Goal: Task Accomplishment & Management: Manage account settings

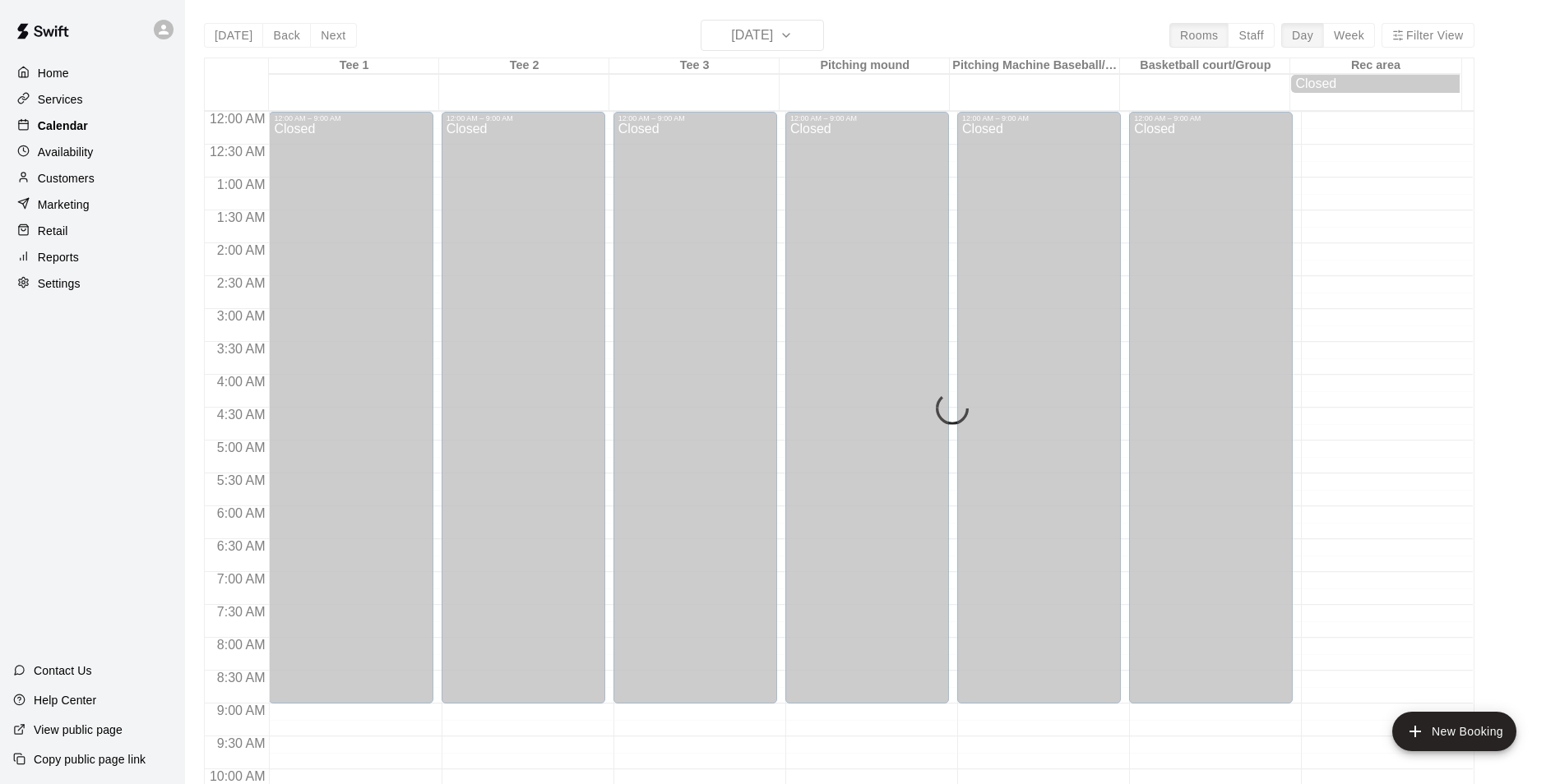
scroll to position [891, 0]
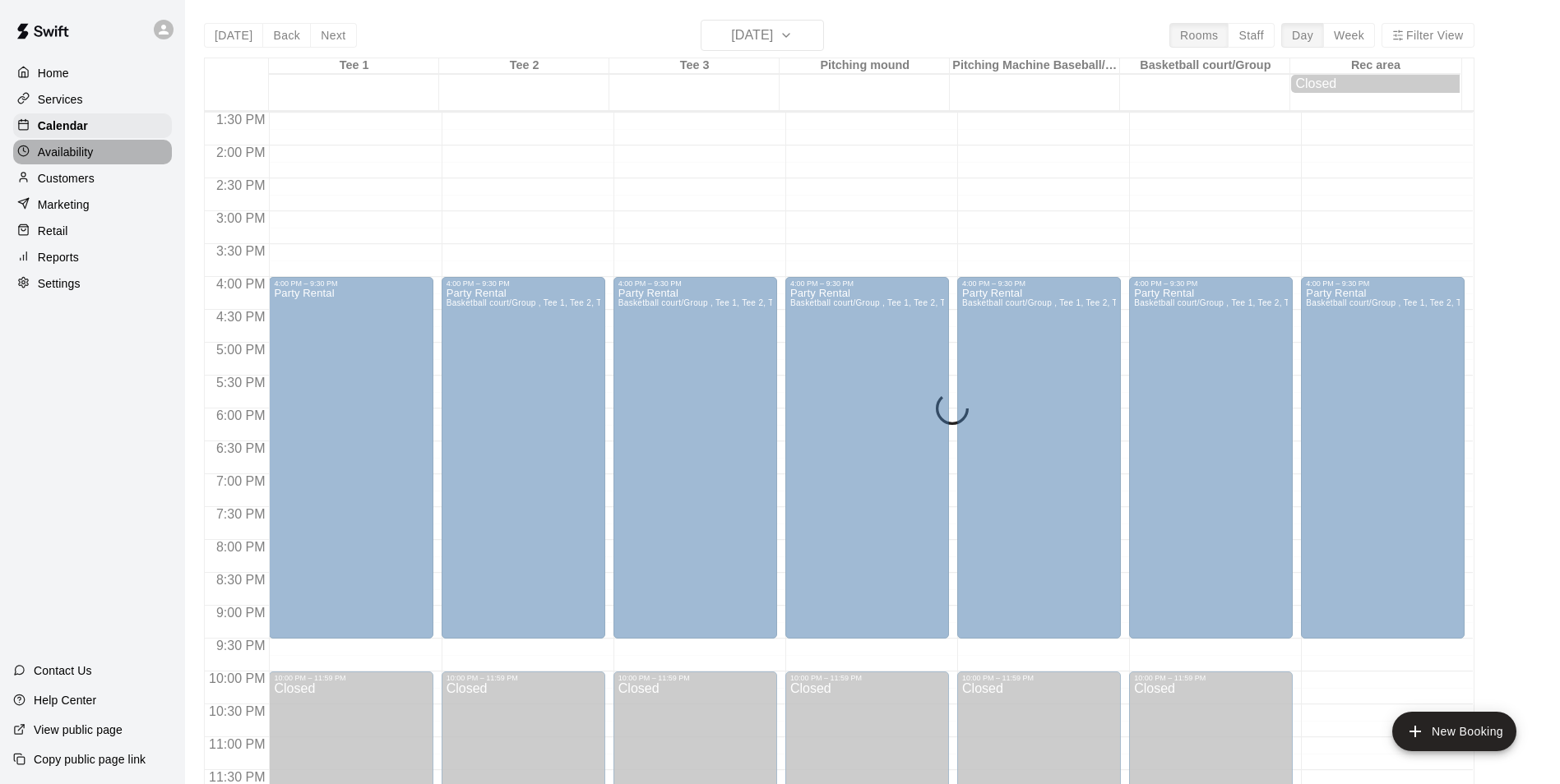
click at [68, 152] on p "Availability" at bounding box center [66, 152] width 56 height 16
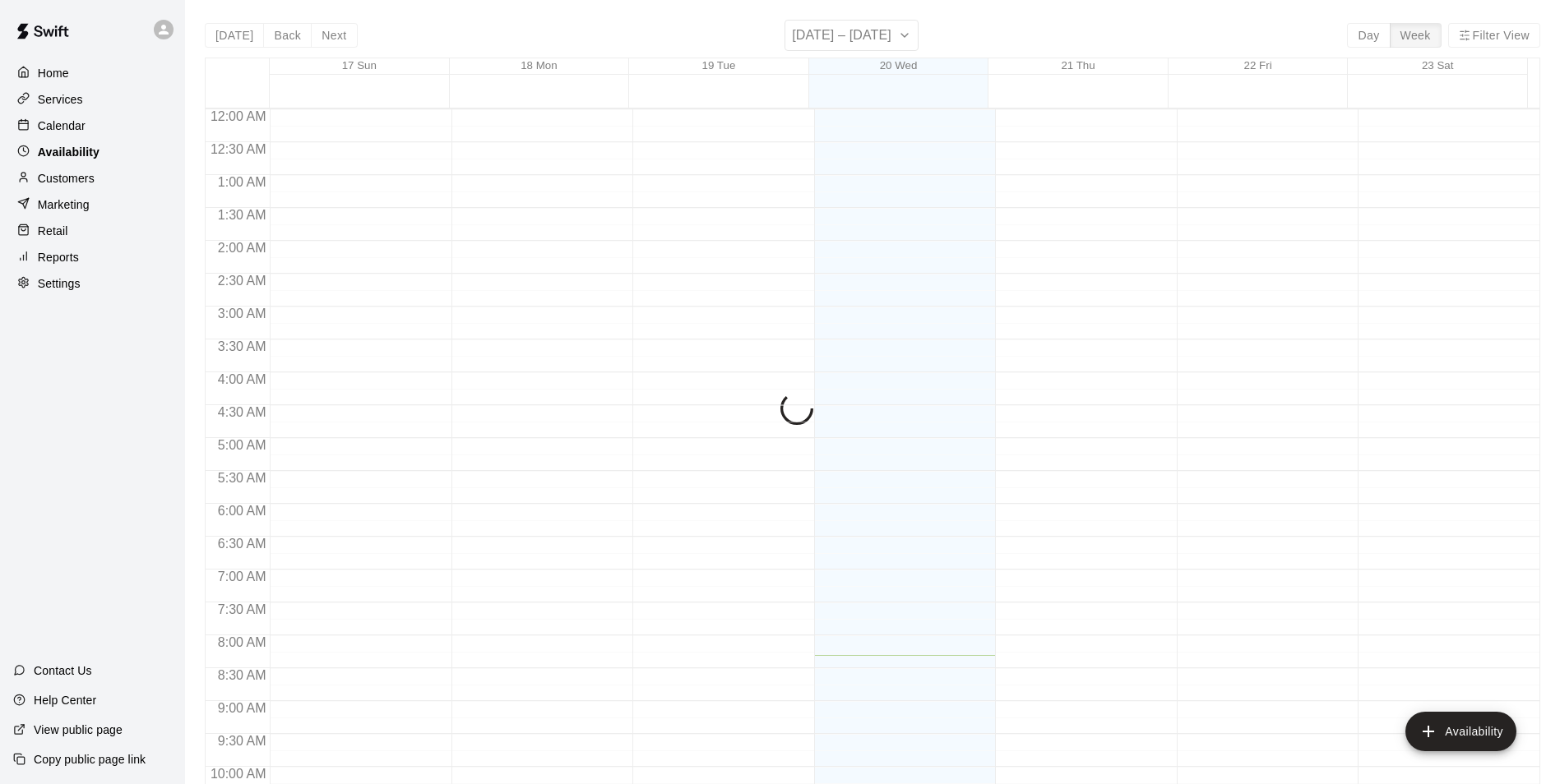
scroll to position [545, 0]
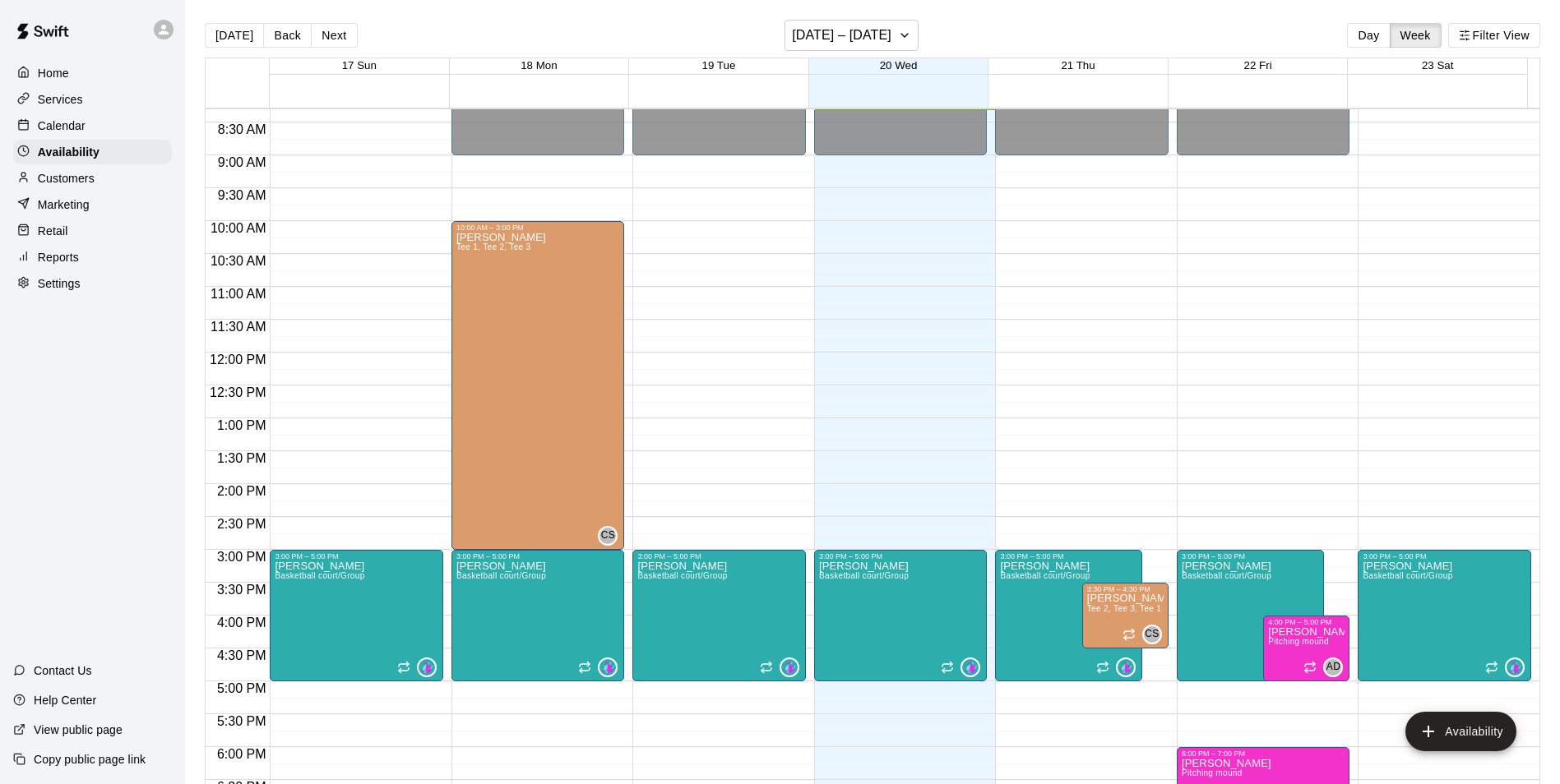
click at [58, 123] on p "Calendar" at bounding box center [61, 126] width 48 height 16
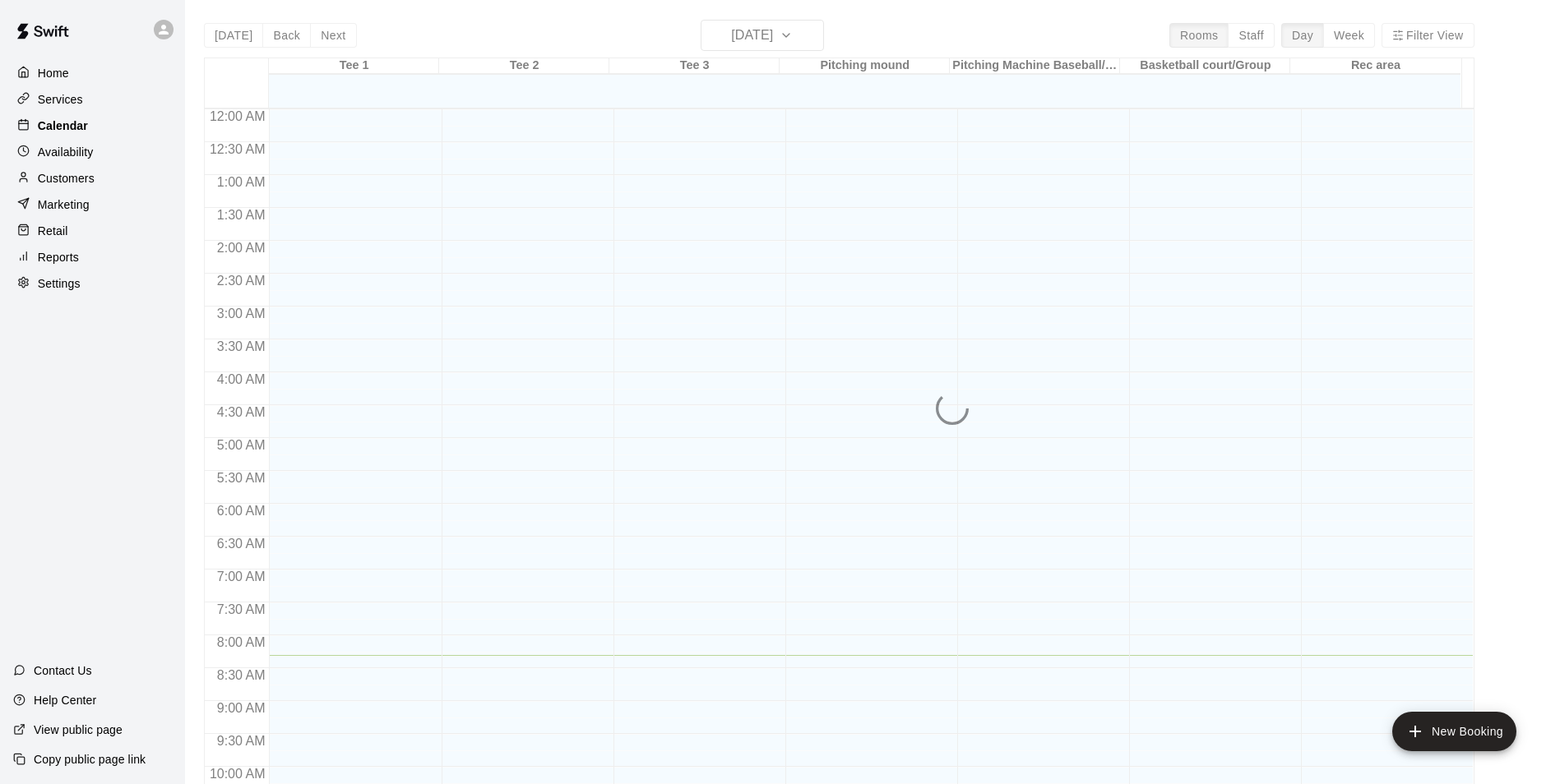
scroll to position [545, 0]
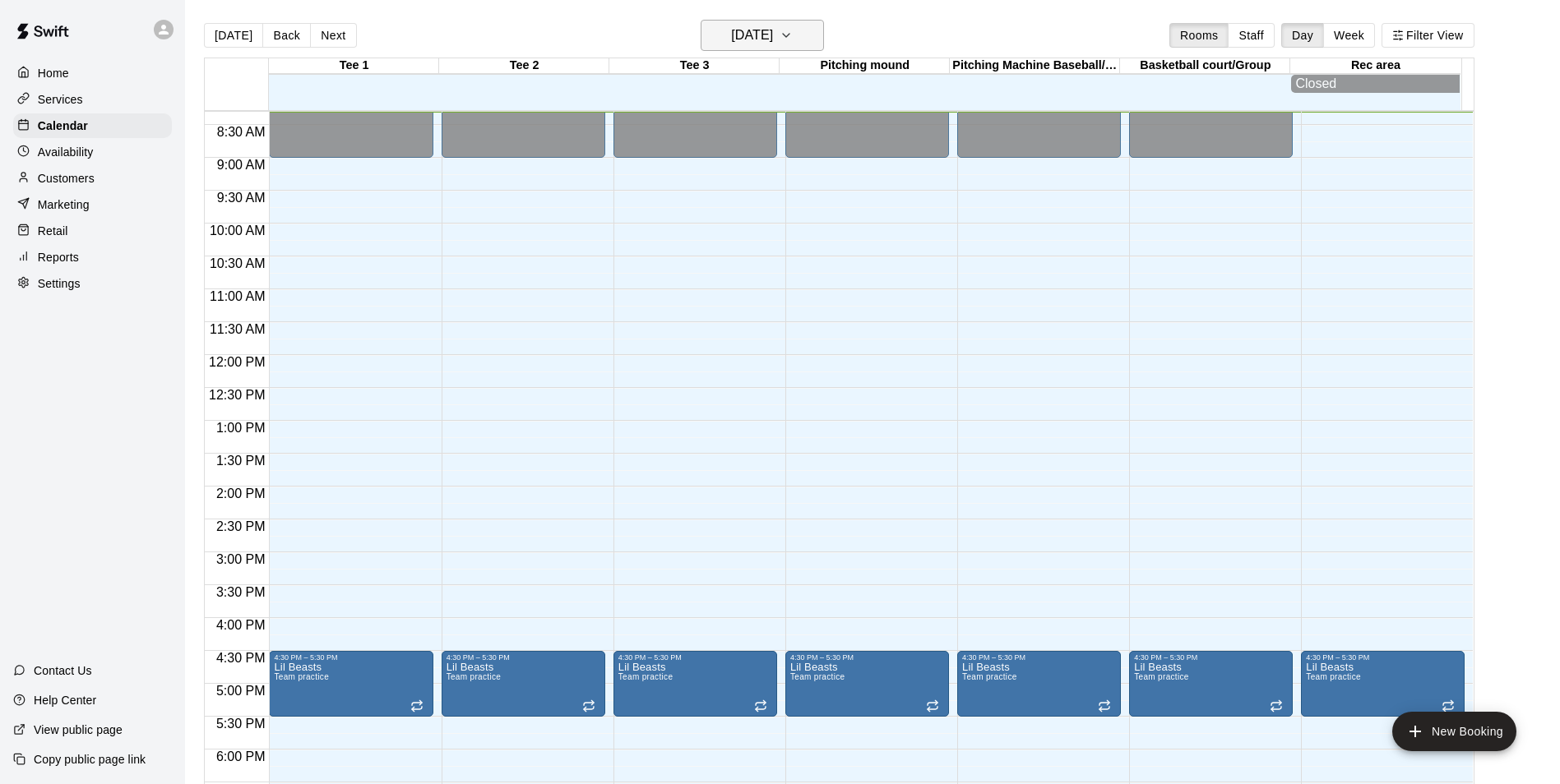
click at [768, 34] on h6 "[DATE]" at bounding box center [752, 36] width 42 height 23
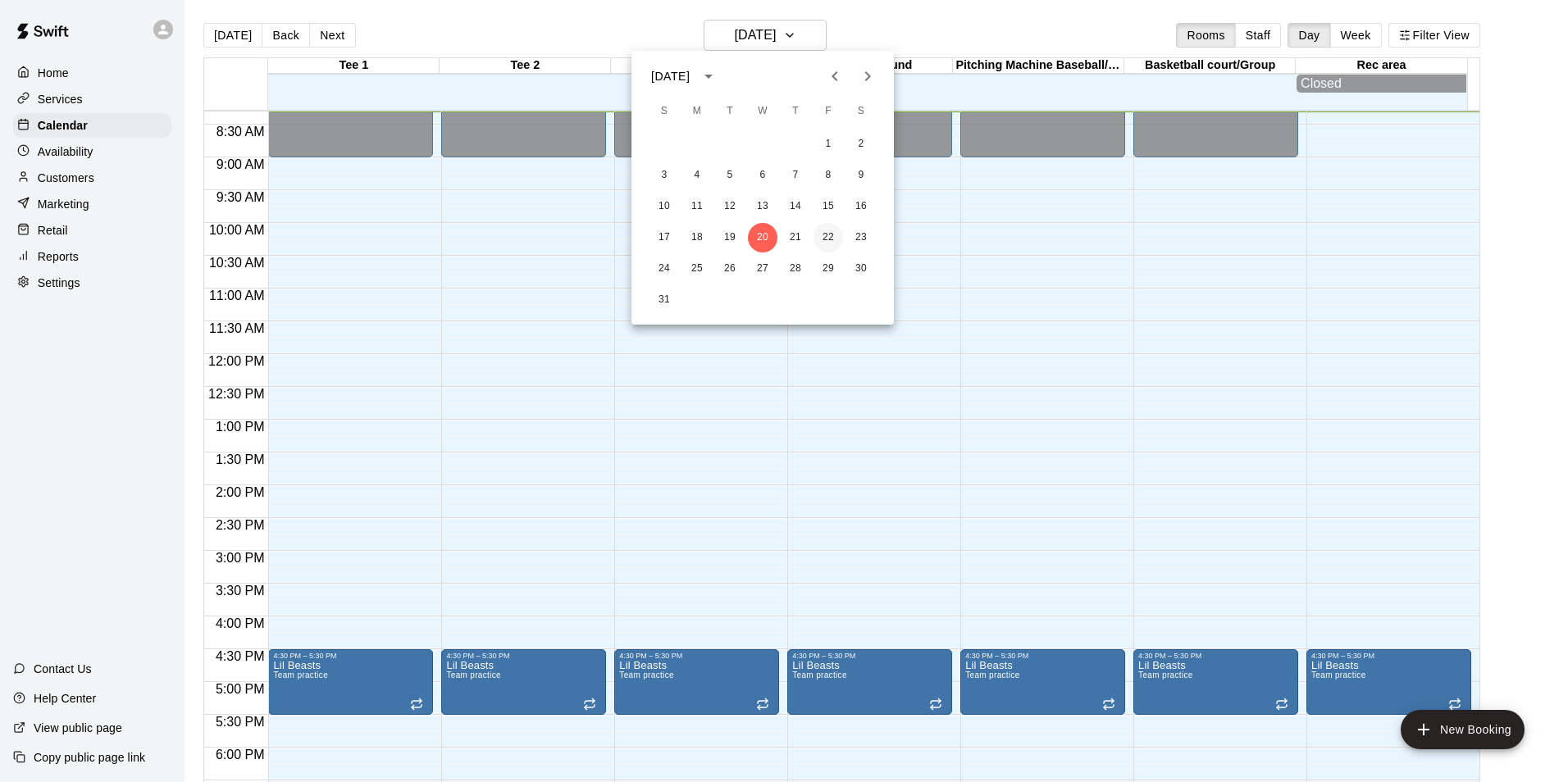
click at [821, 233] on button "22" at bounding box center [828, 237] width 30 height 30
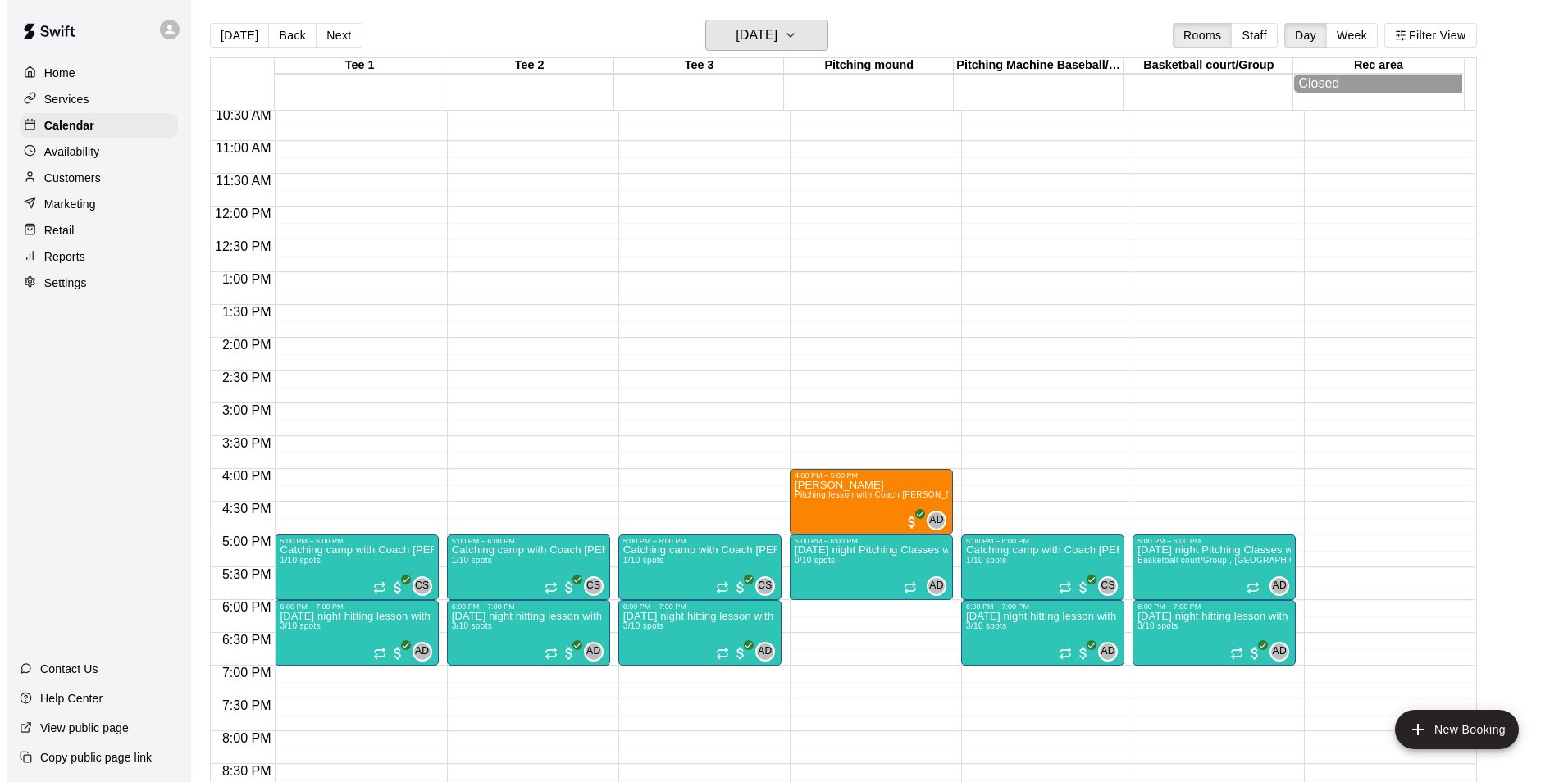
scroll to position [709, 0]
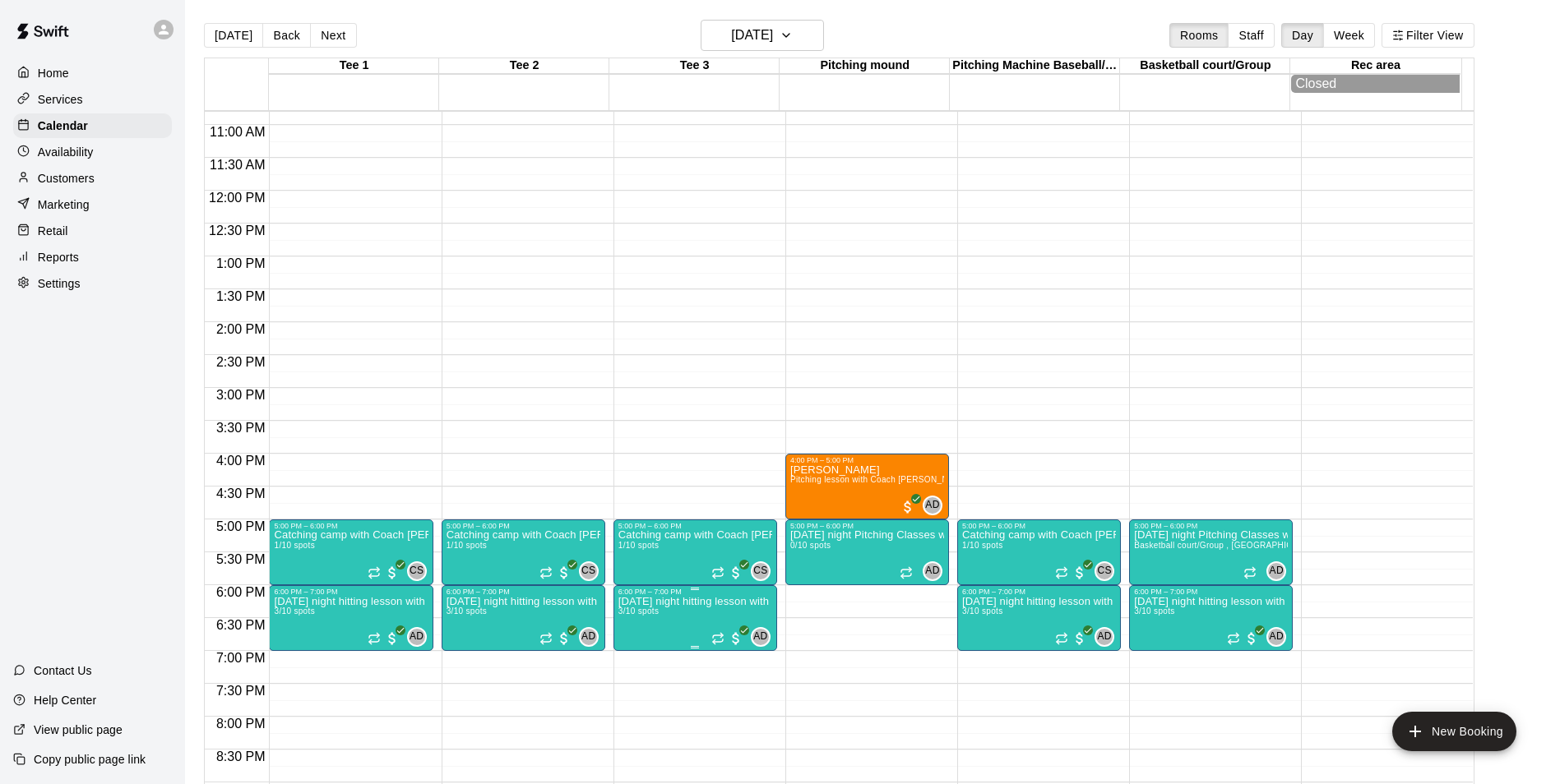
click at [716, 602] on p "[DATE] night hitting lesson with Coach [PERSON_NAME] (drop in)" at bounding box center [695, 602] width 153 height 0
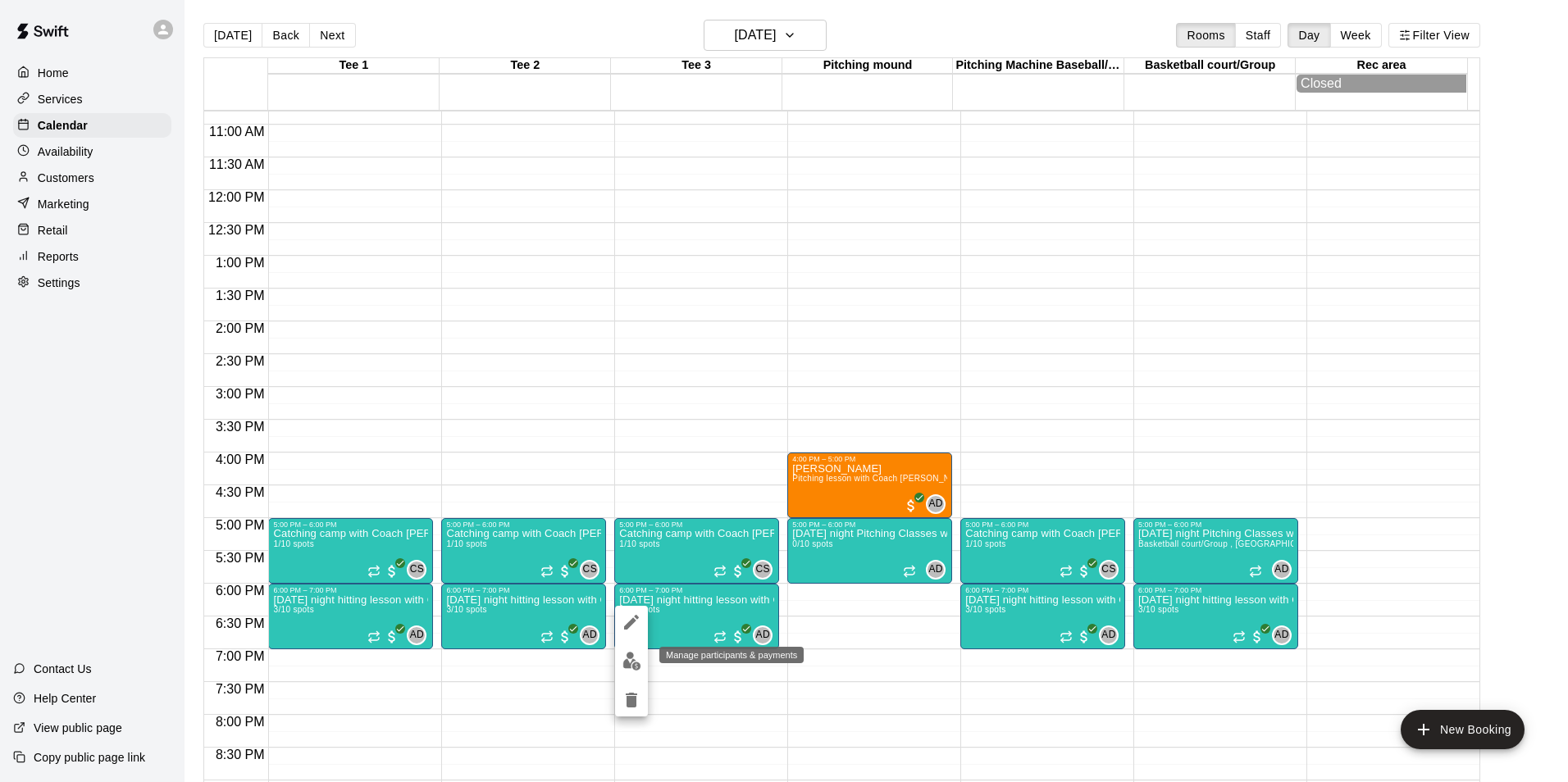
click at [628, 662] on img "edit" at bounding box center [632, 661] width 19 height 19
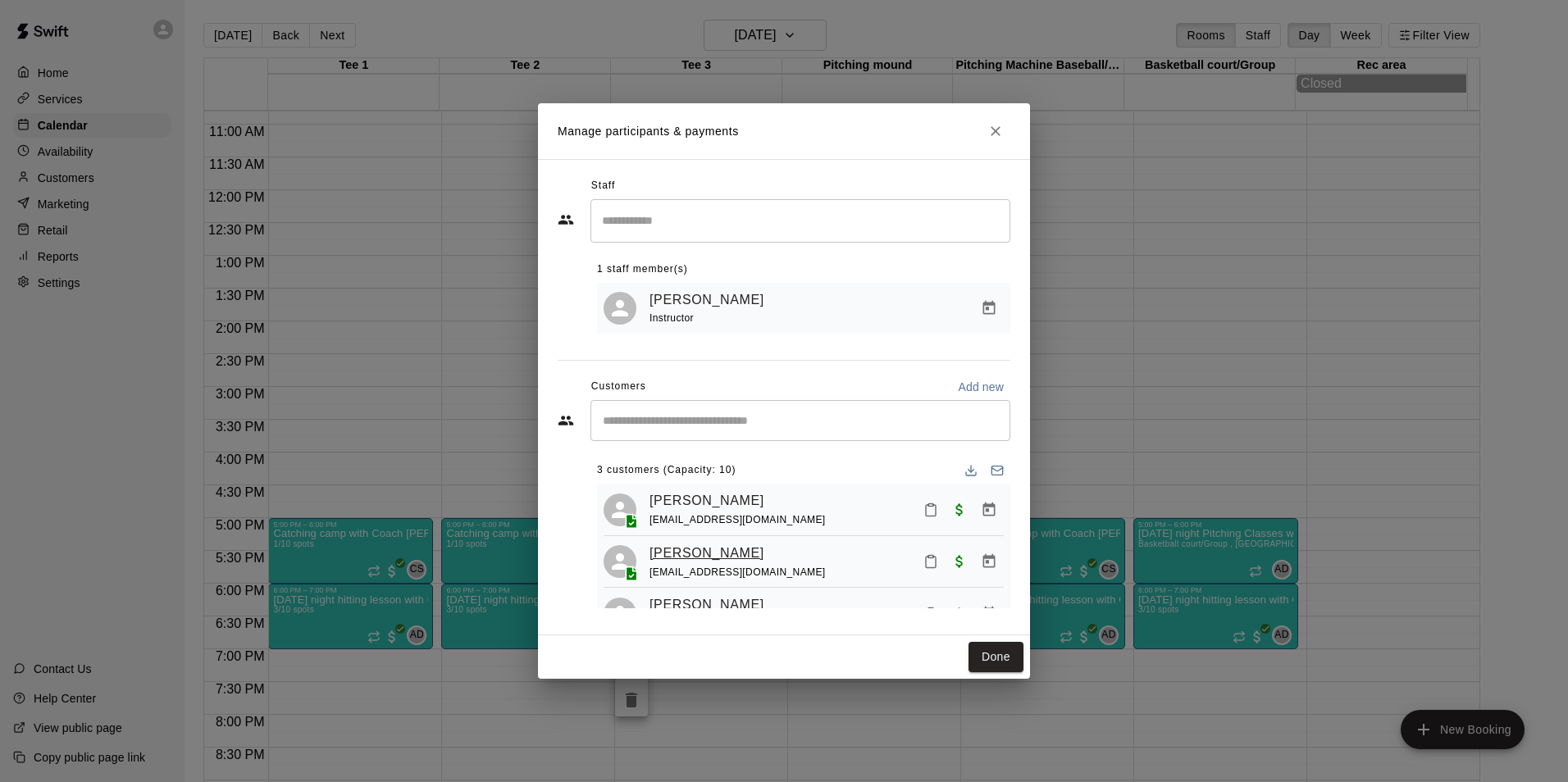
scroll to position [45, 0]
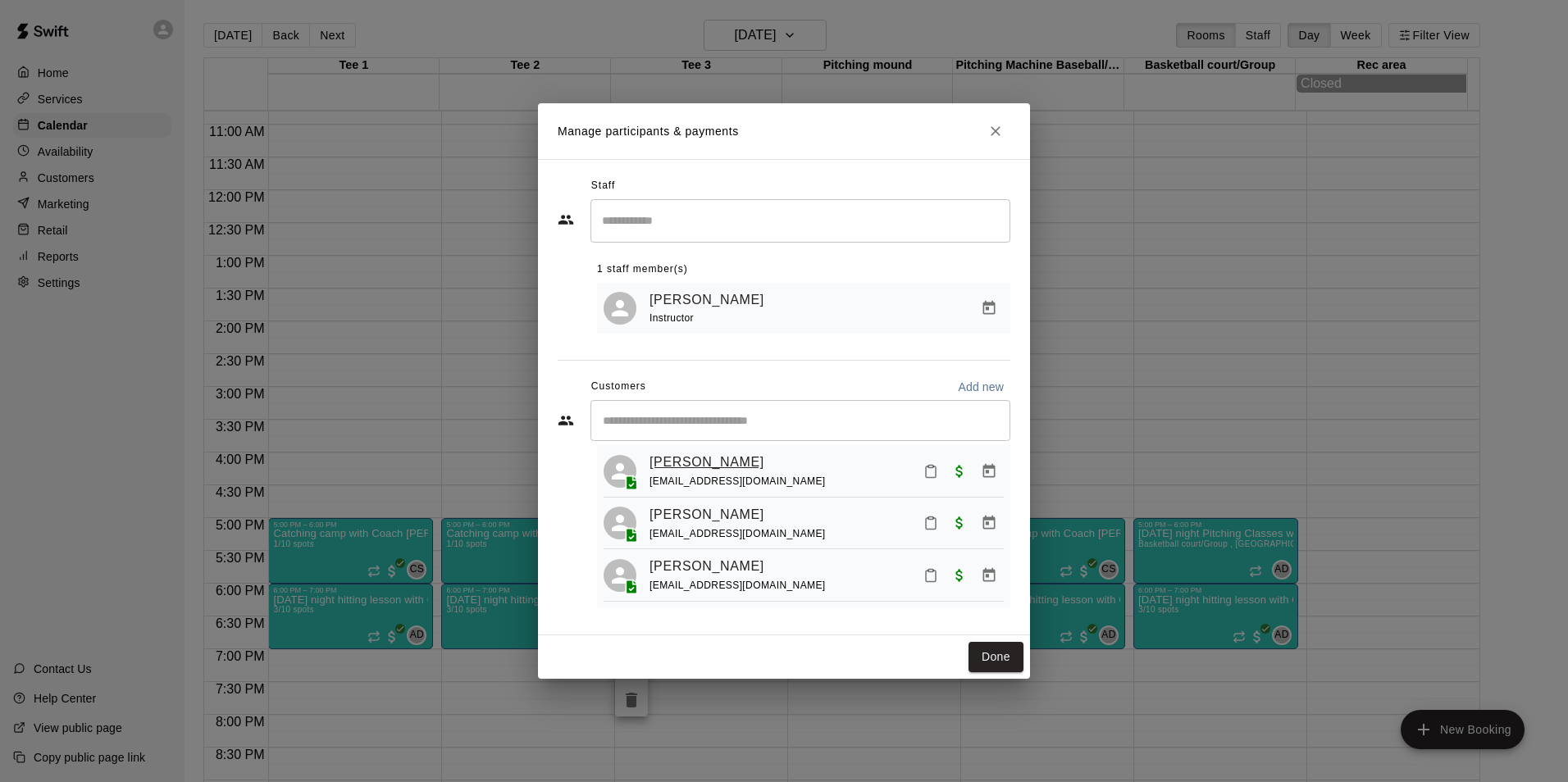
click at [712, 454] on link "[PERSON_NAME]" at bounding box center [707, 463] width 115 height 21
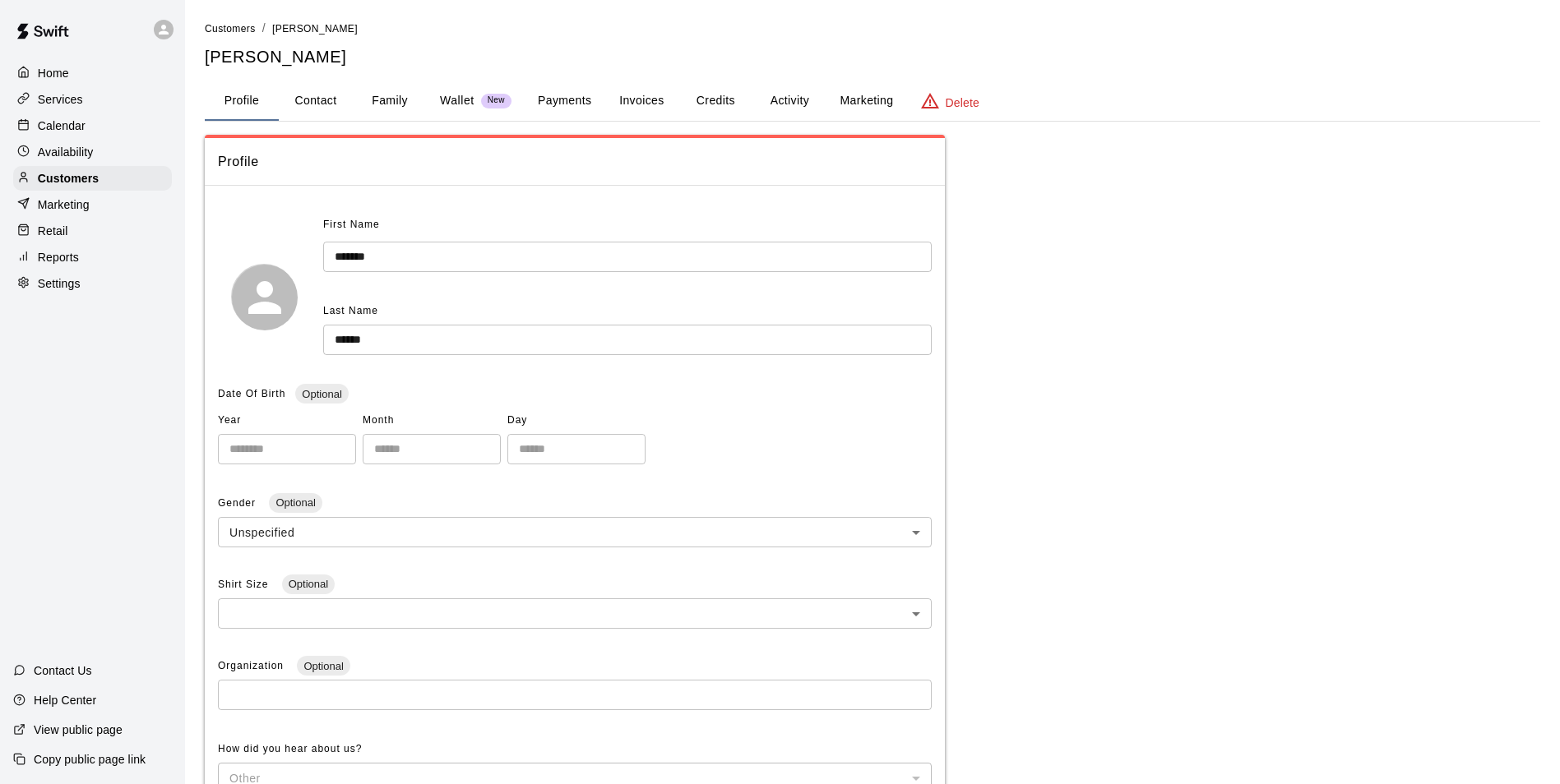
click at [390, 101] on button "Family" at bounding box center [390, 101] width 74 height 39
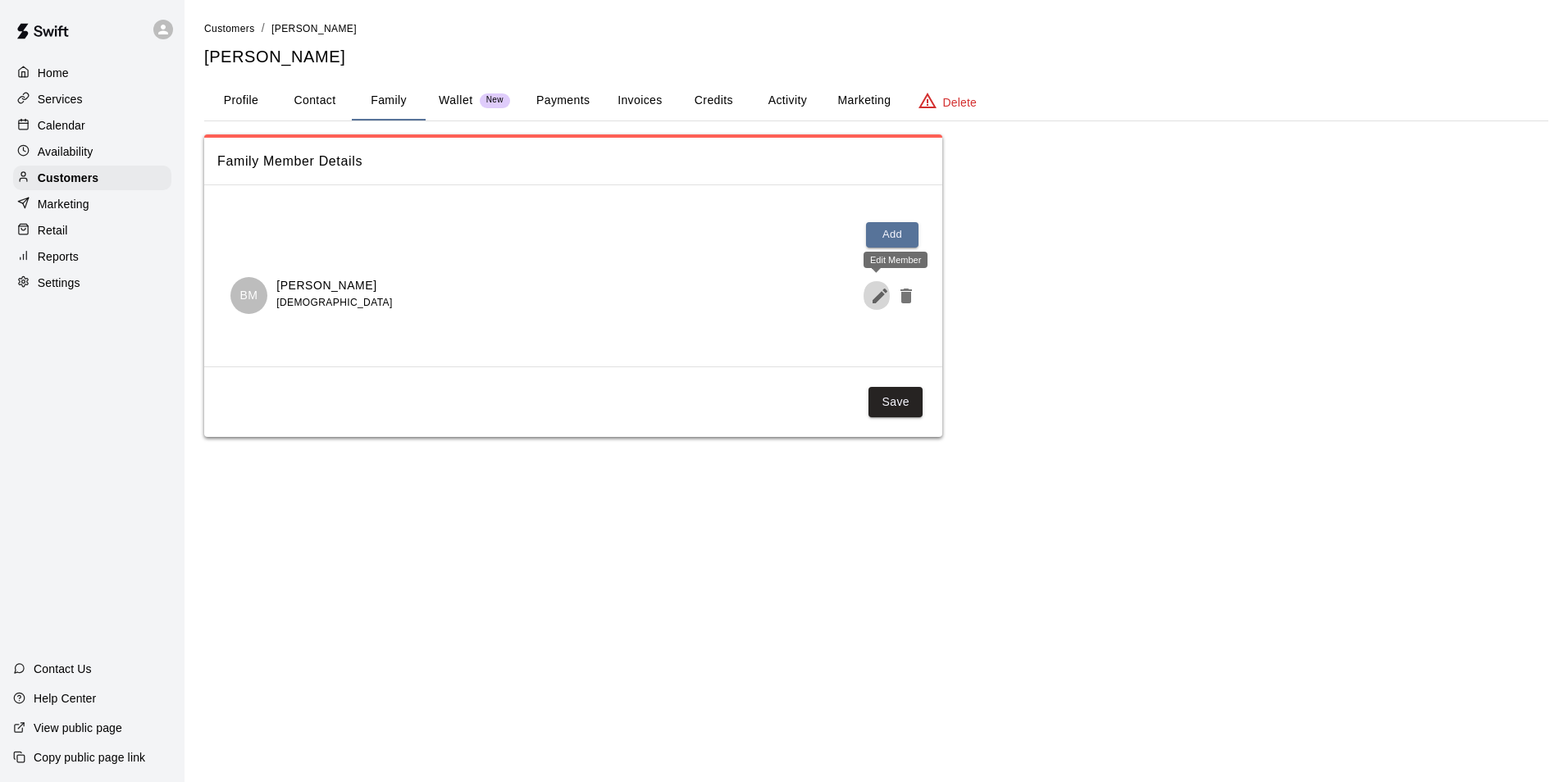
click at [874, 293] on icon "Edit Member" at bounding box center [880, 296] width 20 height 20
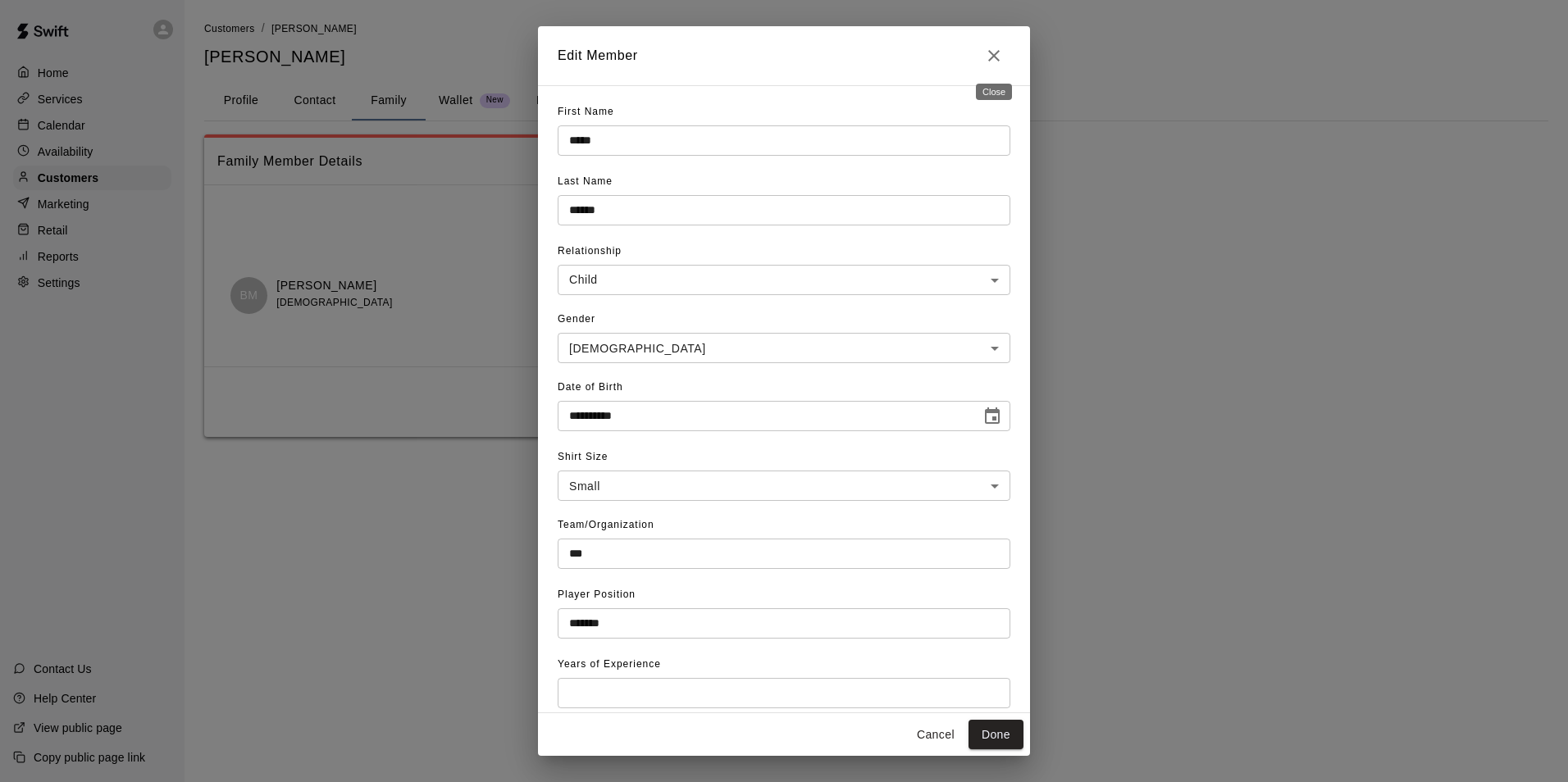
click at [988, 55] on icon "Close" at bounding box center [994, 55] width 20 height 20
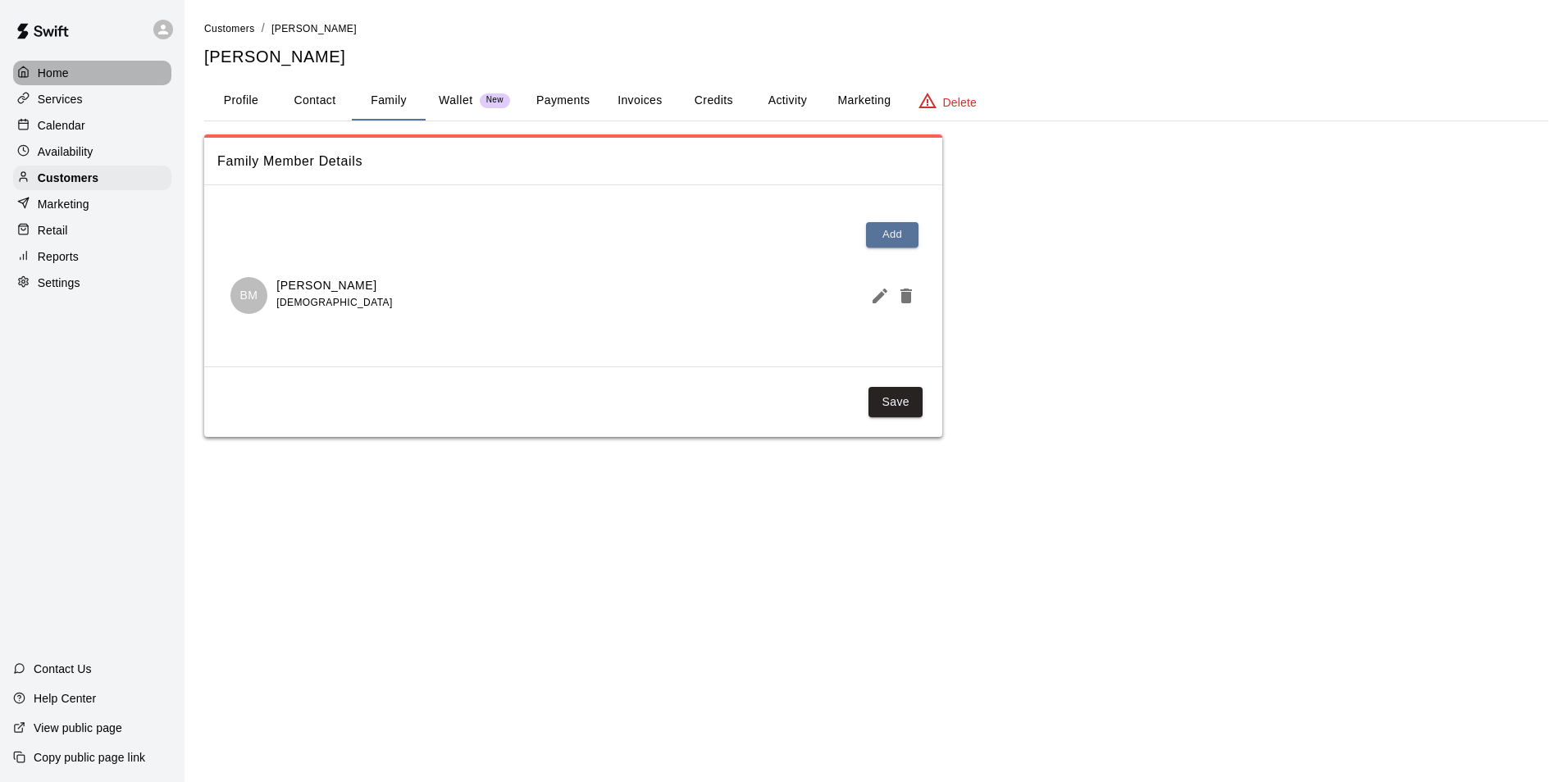
click at [56, 67] on p "Home" at bounding box center [53, 72] width 31 height 16
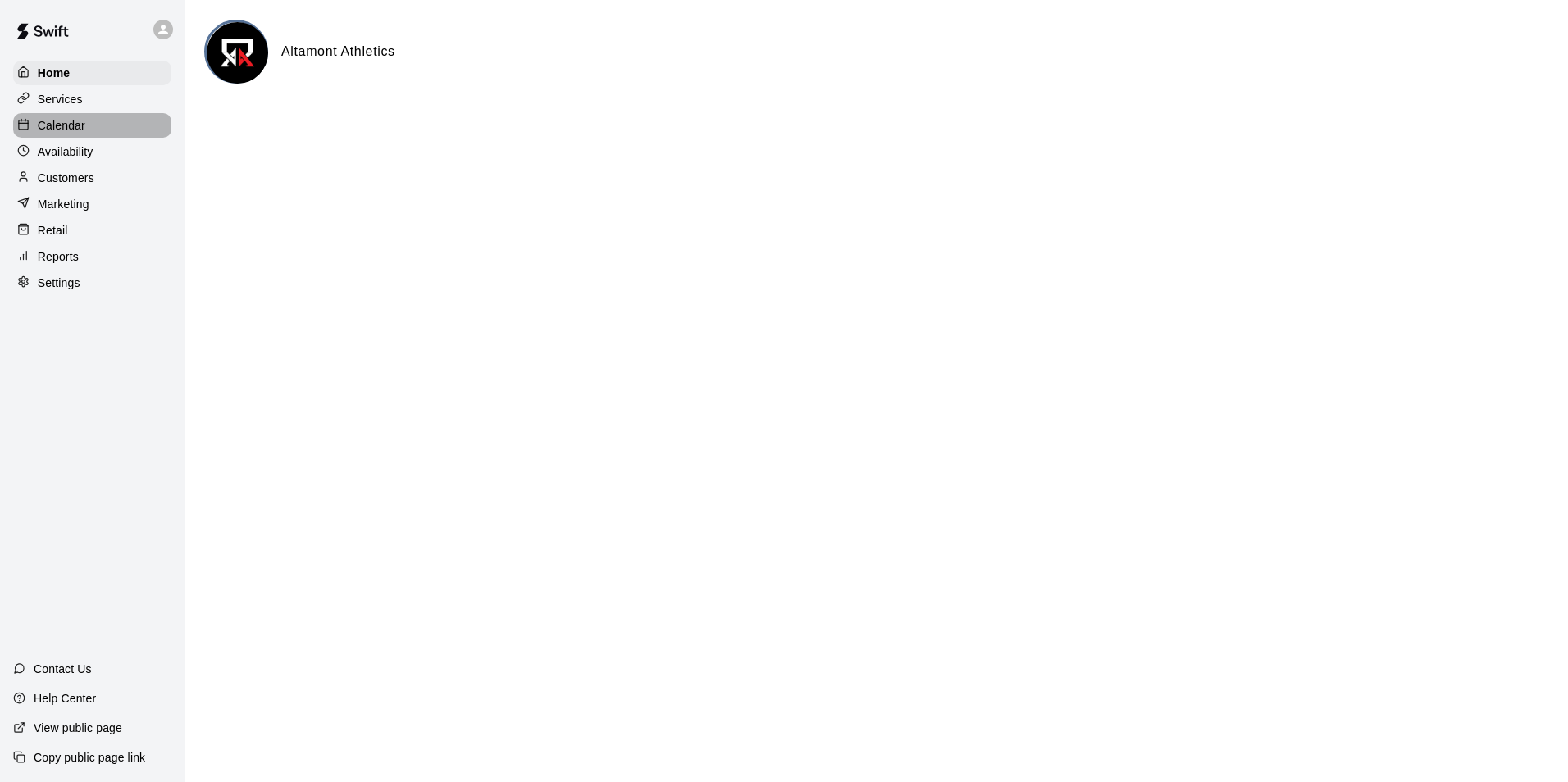
click at [57, 125] on p "Calendar" at bounding box center [61, 125] width 47 height 16
